Goal: Transaction & Acquisition: Obtain resource

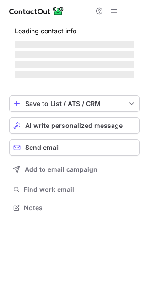
scroll to position [213, 145]
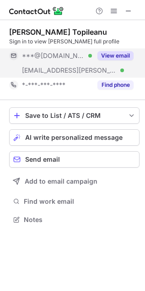
click at [121, 48] on div "View email" at bounding box center [113, 55] width 42 height 15
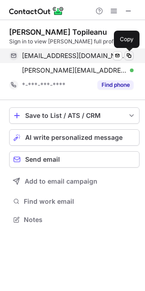
click at [127, 56] on span at bounding box center [128, 55] width 7 height 7
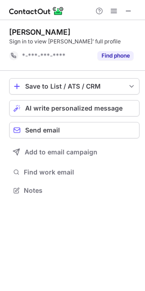
scroll to position [183, 145]
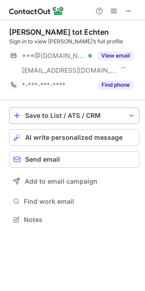
scroll to position [213, 145]
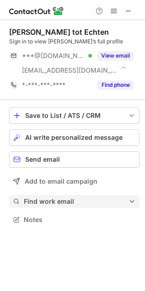
click at [37, 205] on button "Find work email" at bounding box center [74, 201] width 130 height 13
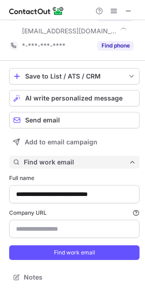
type input "**********"
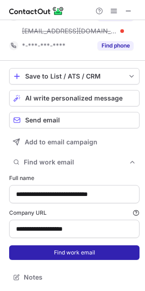
click at [42, 253] on button "Find work email" at bounding box center [74, 252] width 130 height 15
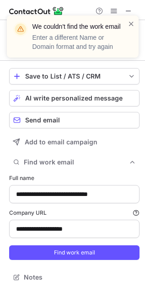
scroll to position [0, 0]
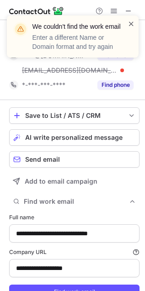
click at [128, 25] on span at bounding box center [130, 23] width 7 height 9
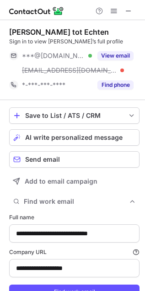
click at [106, 57] on button "View email" at bounding box center [115, 55] width 36 height 9
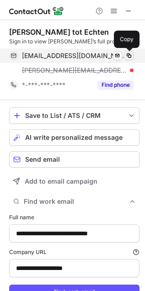
click at [129, 59] on span at bounding box center [128, 55] width 7 height 7
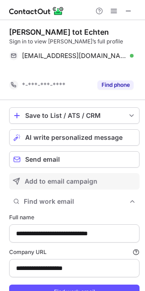
scroll to position [295, 139]
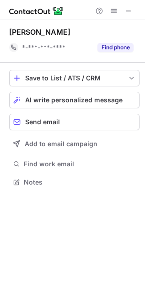
scroll to position [176, 145]
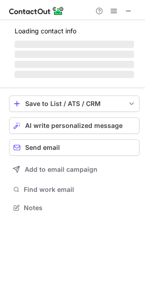
scroll to position [4, 4]
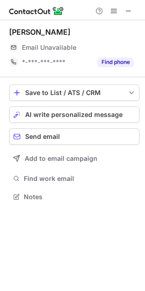
scroll to position [4, 4]
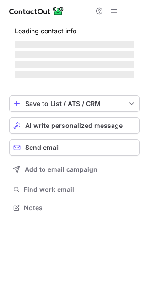
scroll to position [4, 4]
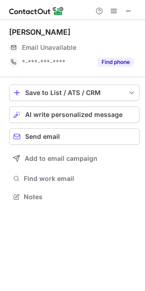
scroll to position [4, 4]
